Goal: Task Accomplishment & Management: Manage account settings

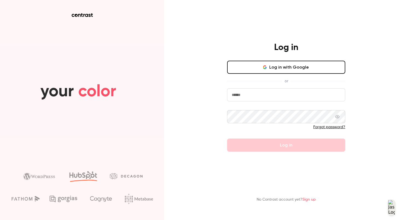
click at [291, 68] on button "Log in with Google" at bounding box center [286, 67] width 118 height 13
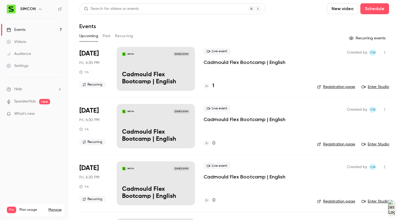
click at [42, 29] on link "Events 7" at bounding box center [34, 30] width 68 height 12
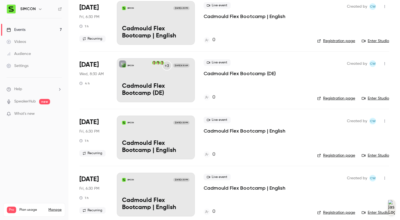
scroll to position [224, 0]
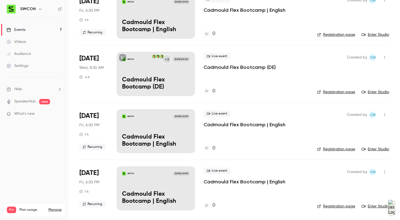
click at [31, 70] on link "Settings" at bounding box center [34, 66] width 68 height 12
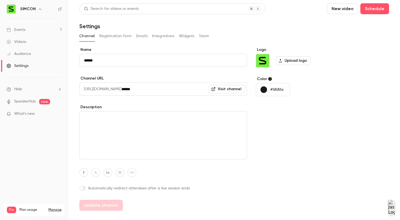
click at [169, 37] on button "Integrations" at bounding box center [163, 36] width 22 height 9
